Goal: Find specific page/section: Find specific page/section

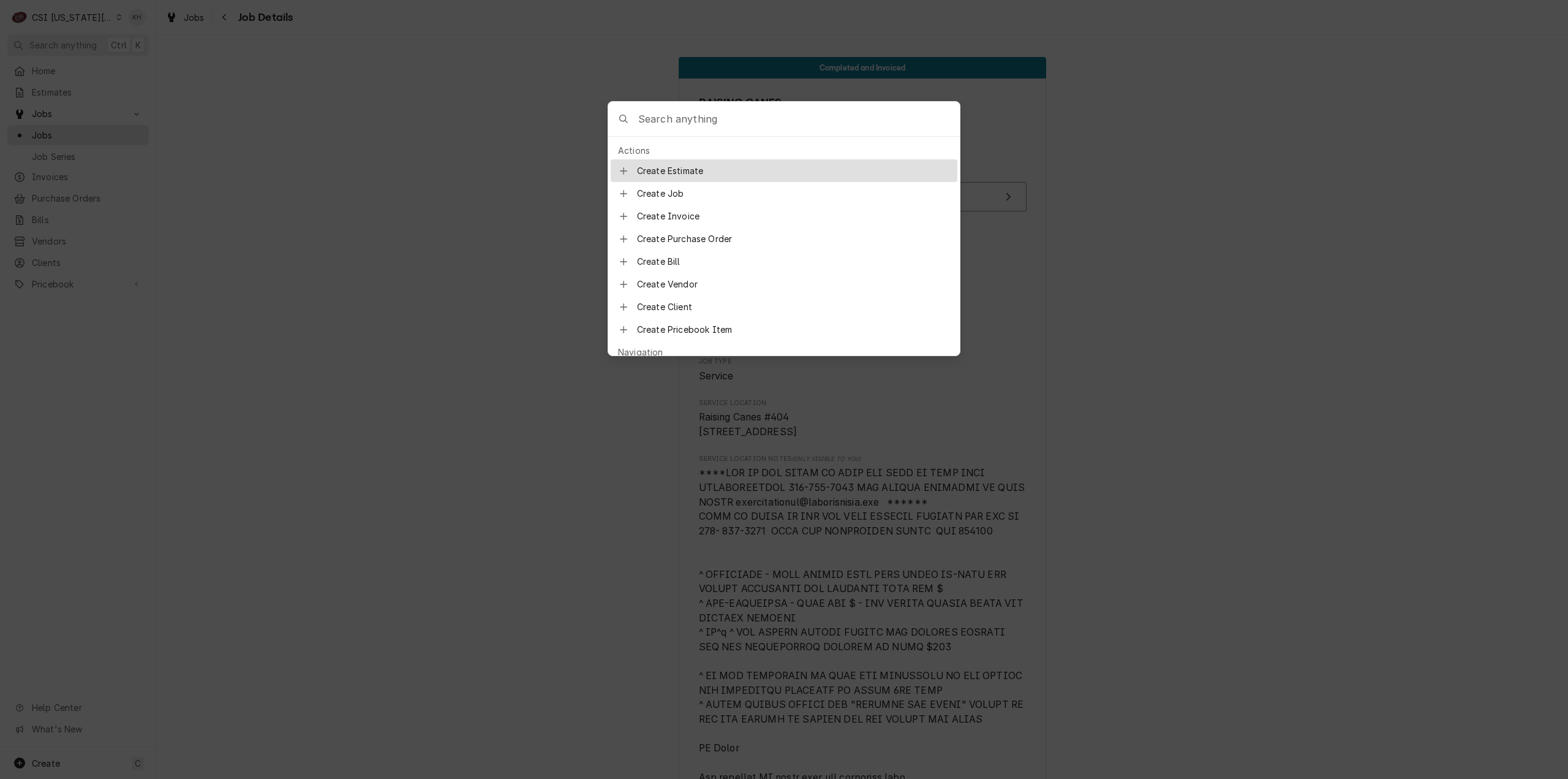
scroll to position [1348, 0]
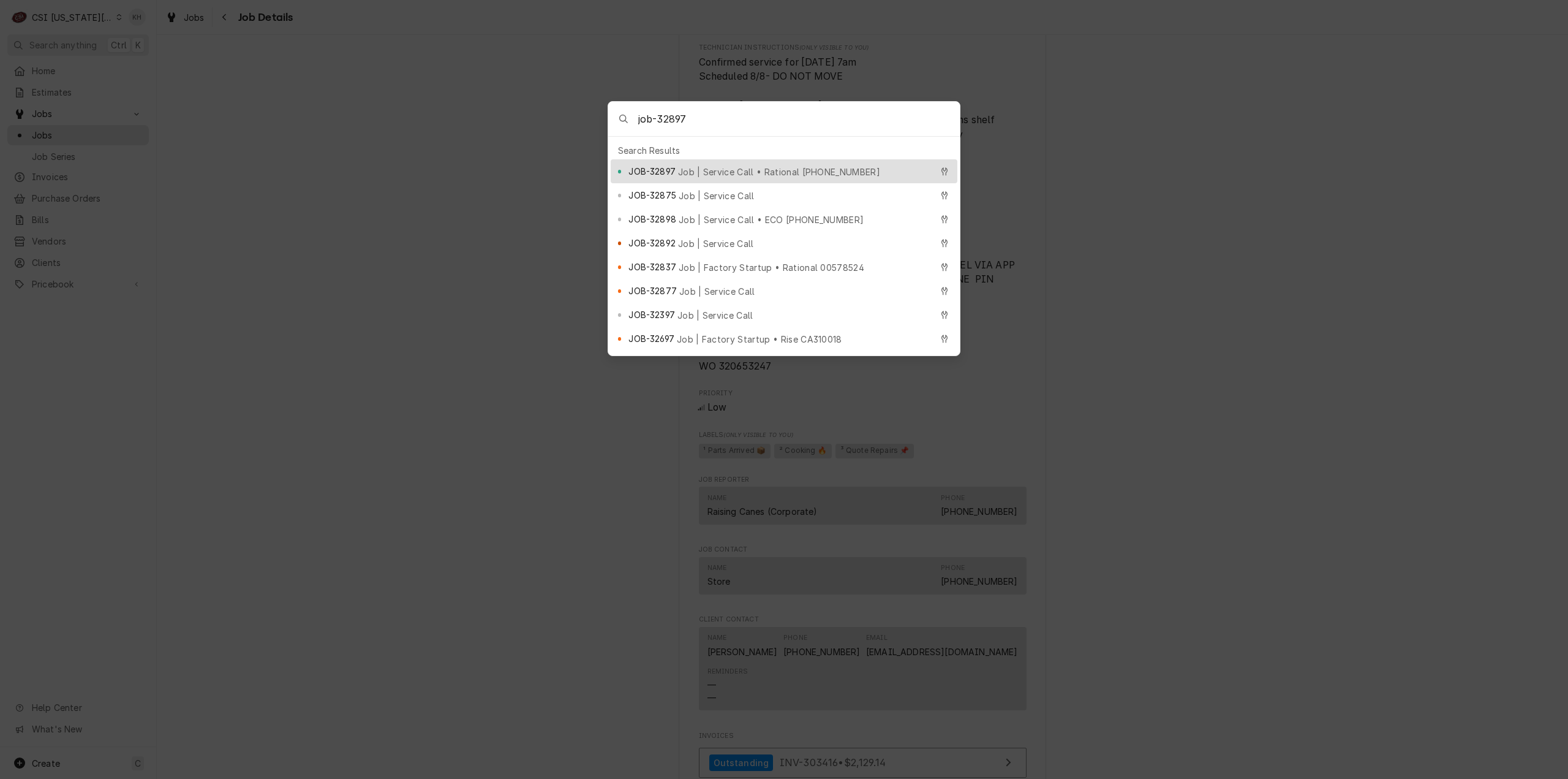
type input "job-32897"
click at [716, 170] on span "Job | Service Call • Rational [PHONE_NUMBER]" at bounding box center [779, 172] width 202 height 13
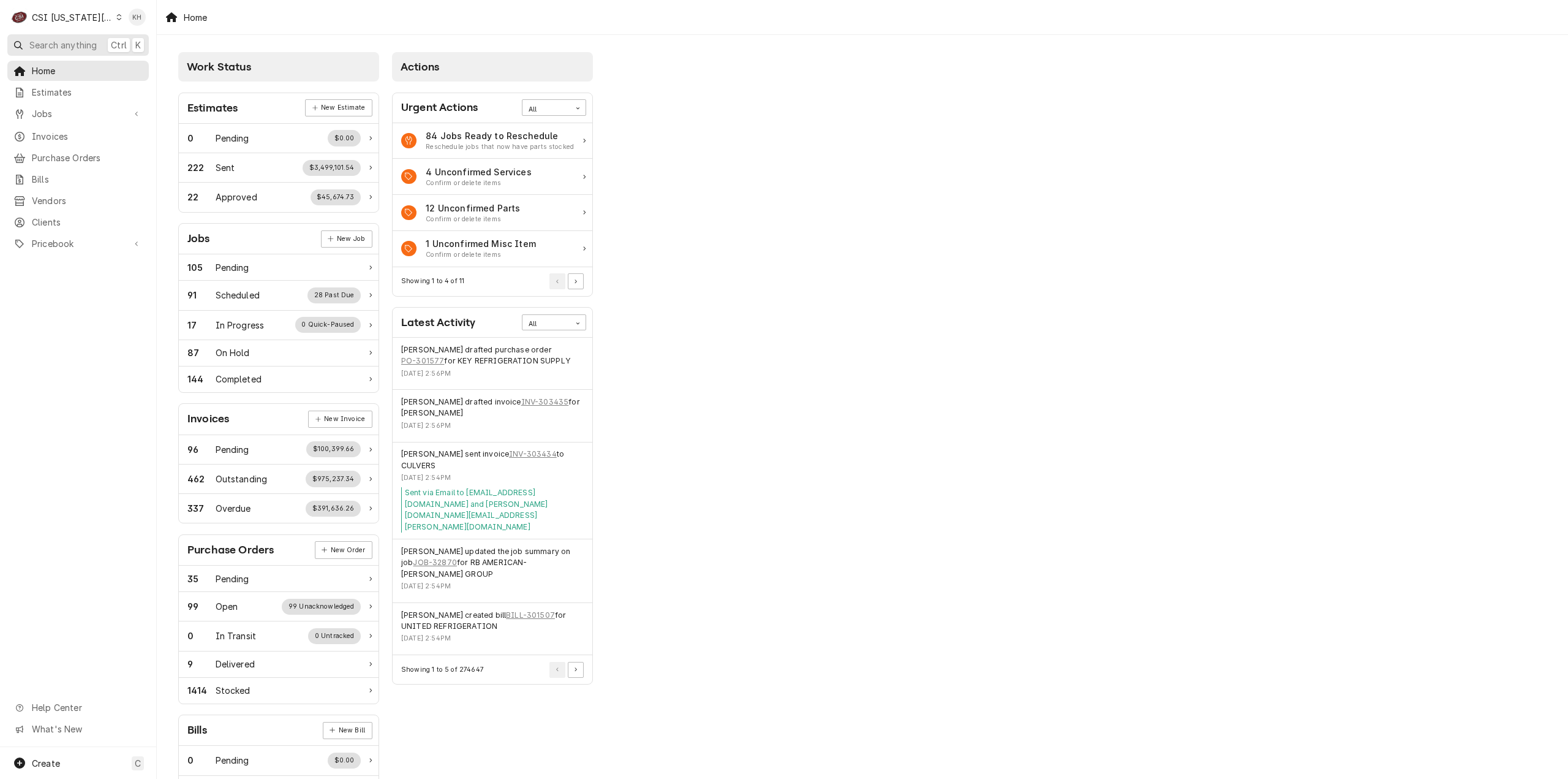
click at [79, 41] on span "Search anything" at bounding box center [63, 45] width 67 height 13
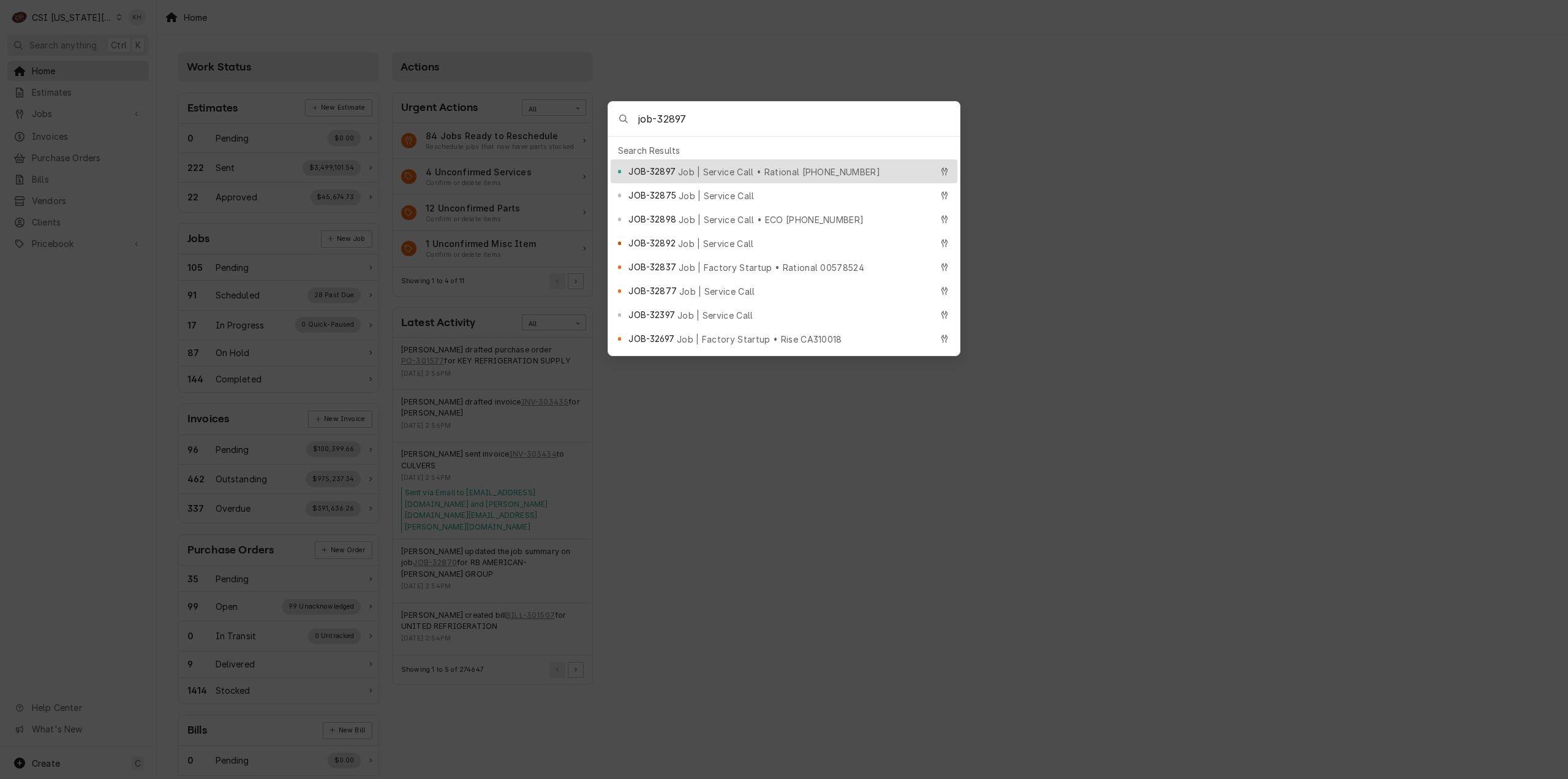
type input "job-32897"
click at [674, 165] on span "JOB-32897" at bounding box center [652, 171] width 47 height 13
